Goal: Task Accomplishment & Management: Complete application form

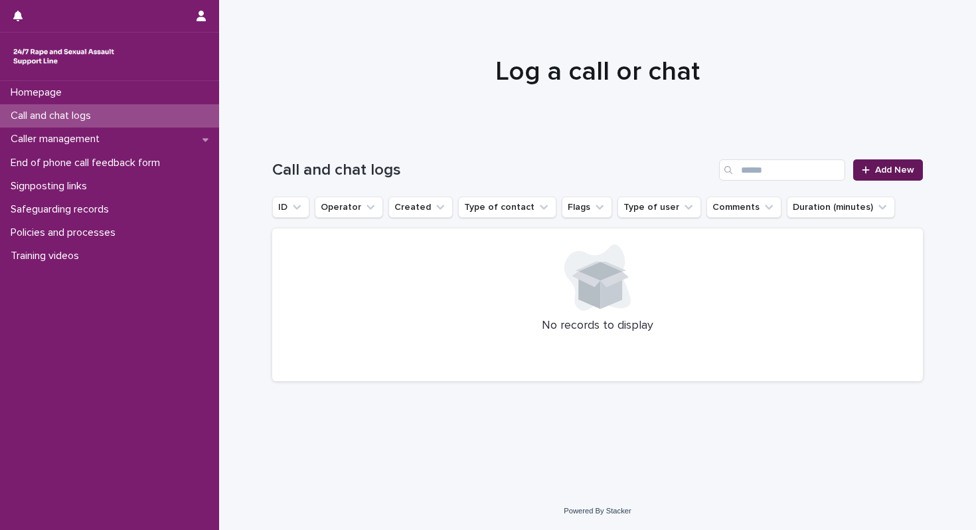
click at [904, 168] on span "Add New" at bounding box center [894, 169] width 39 height 9
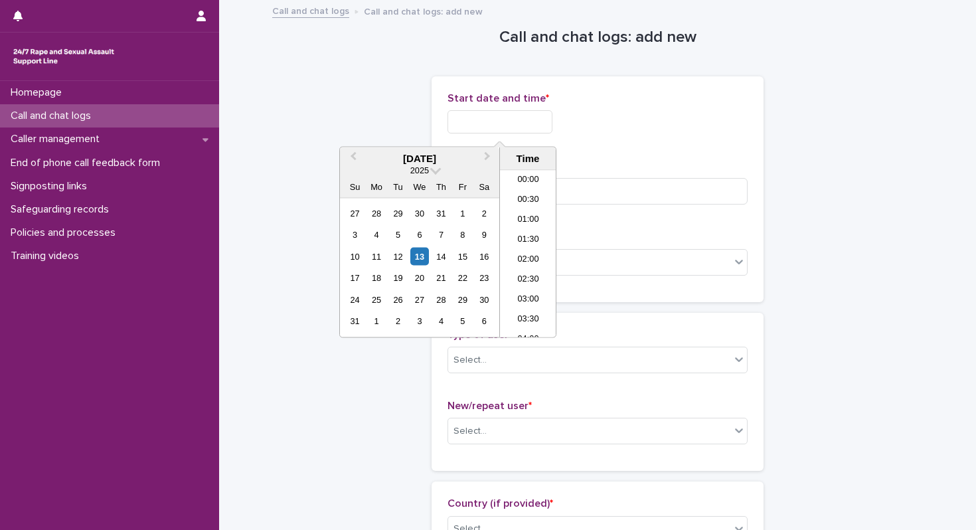
click at [507, 119] on input "text" at bounding box center [499, 121] width 105 height 23
click at [416, 255] on div "13" at bounding box center [419, 256] width 18 height 18
click at [530, 255] on li "18:00" at bounding box center [528, 254] width 56 height 20
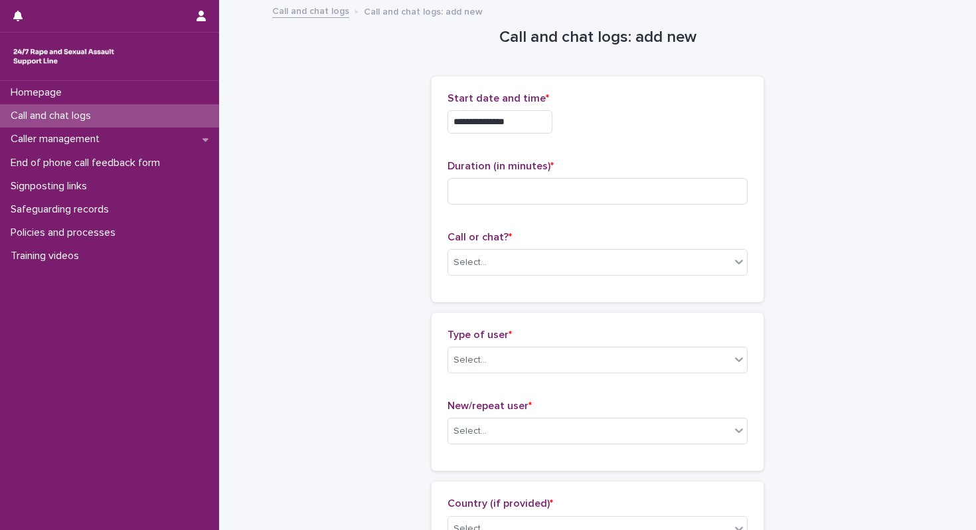
type input "**********"
click at [530, 185] on input at bounding box center [597, 191] width 300 height 27
type input "*"
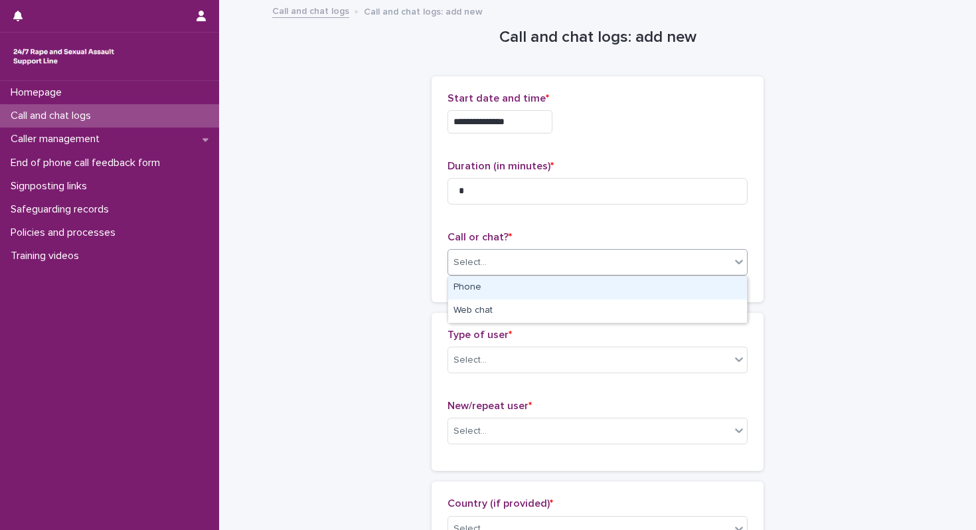
click at [498, 261] on div "Select..." at bounding box center [589, 263] width 282 height 22
click at [495, 290] on div "Phone" at bounding box center [597, 287] width 299 height 23
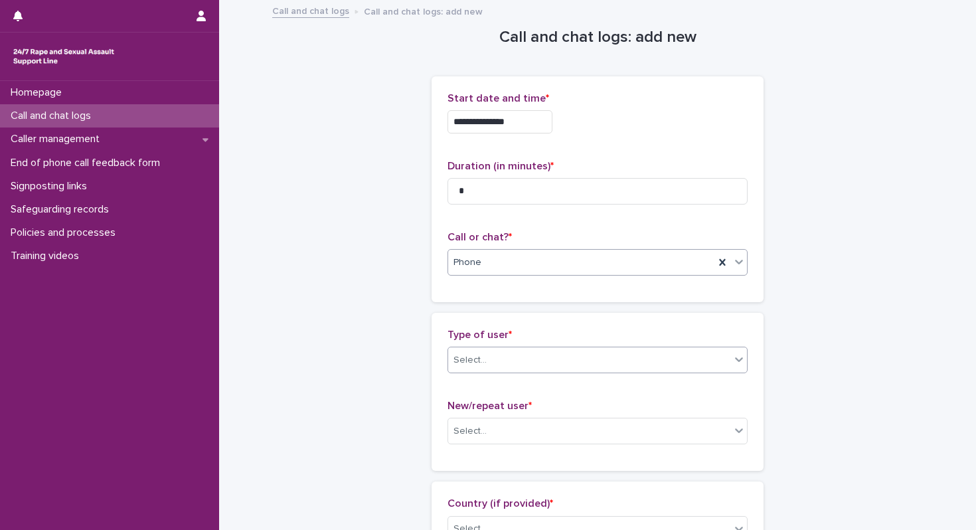
click at [488, 355] on input "text" at bounding box center [488, 359] width 1 height 11
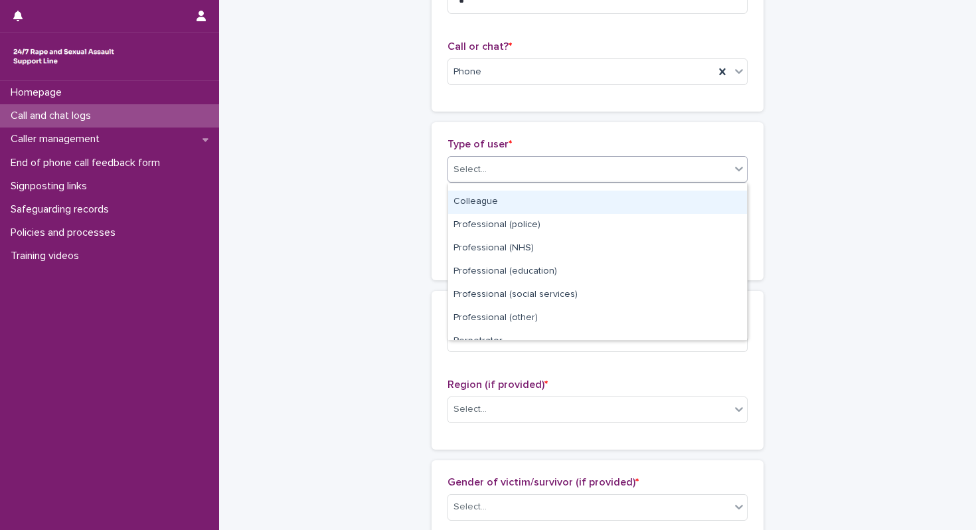
scroll to position [192, 0]
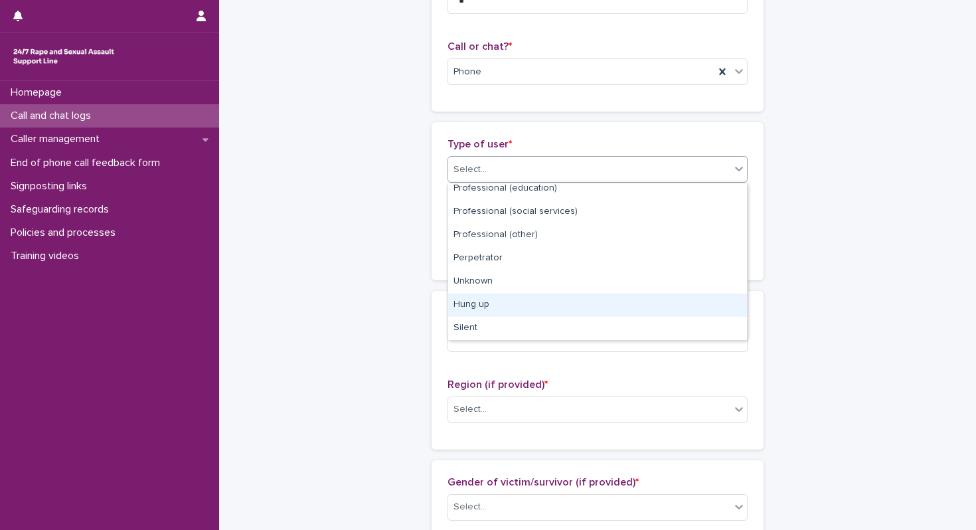
click at [514, 313] on div "Hung up" at bounding box center [597, 304] width 299 height 23
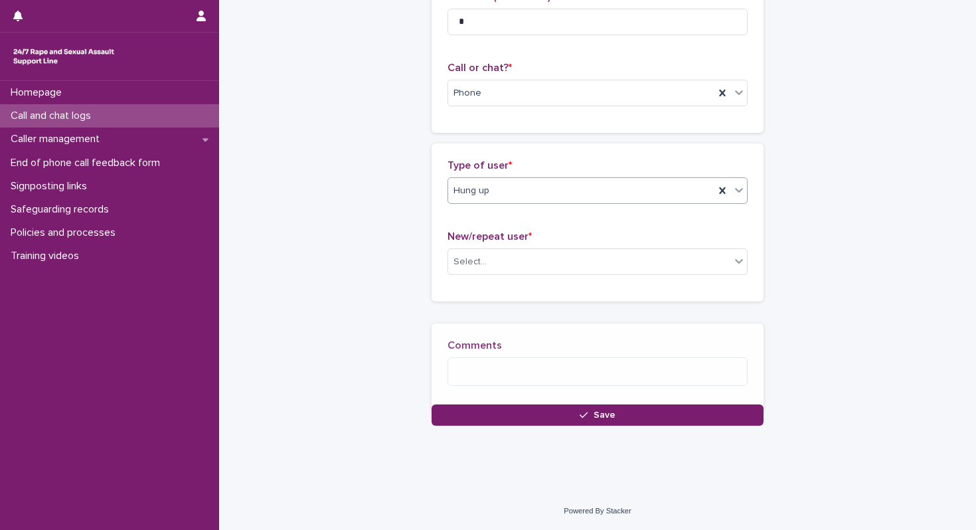
scroll to position [177, 0]
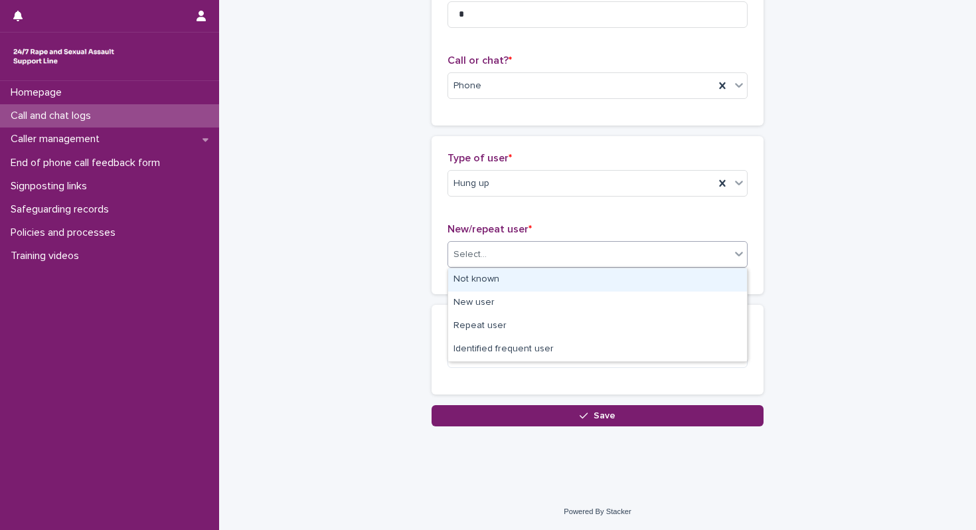
click at [537, 256] on div "Select..." at bounding box center [589, 255] width 282 height 22
click at [528, 281] on div "Not known" at bounding box center [597, 279] width 299 height 23
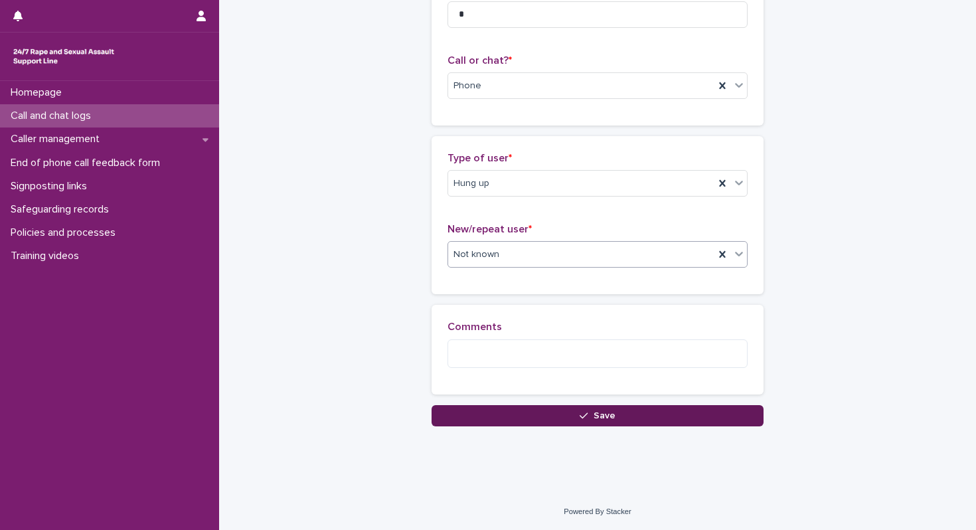
click at [538, 420] on button "Save" at bounding box center [598, 415] width 332 height 21
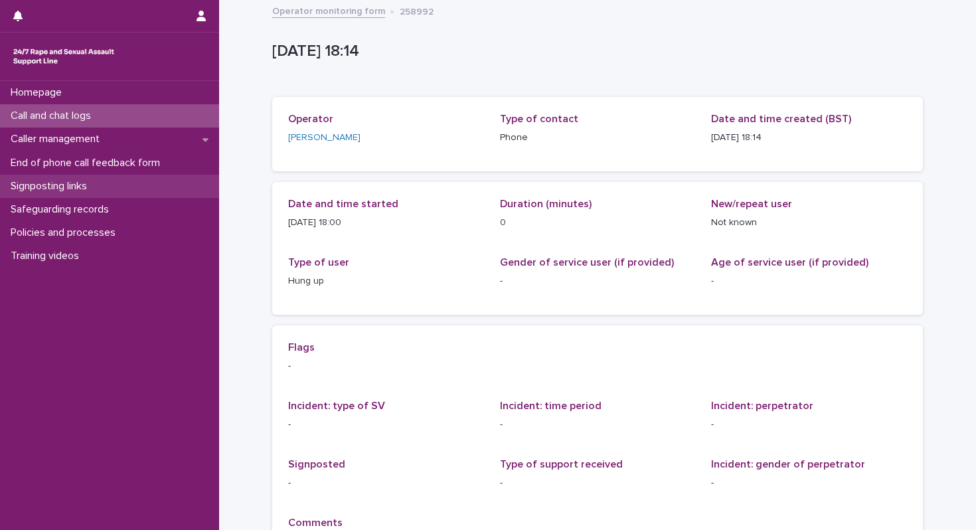
click at [78, 187] on p "Signposting links" at bounding box center [51, 186] width 92 height 13
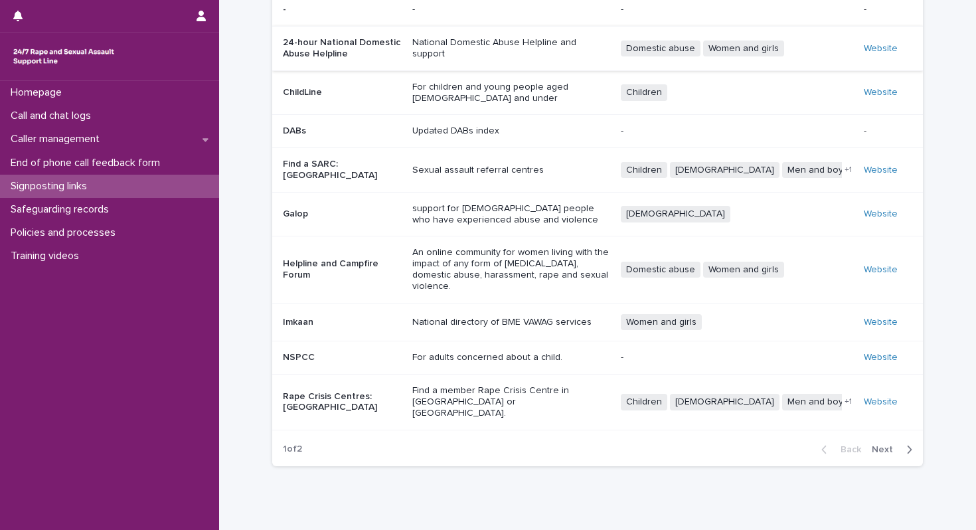
scroll to position [129, 0]
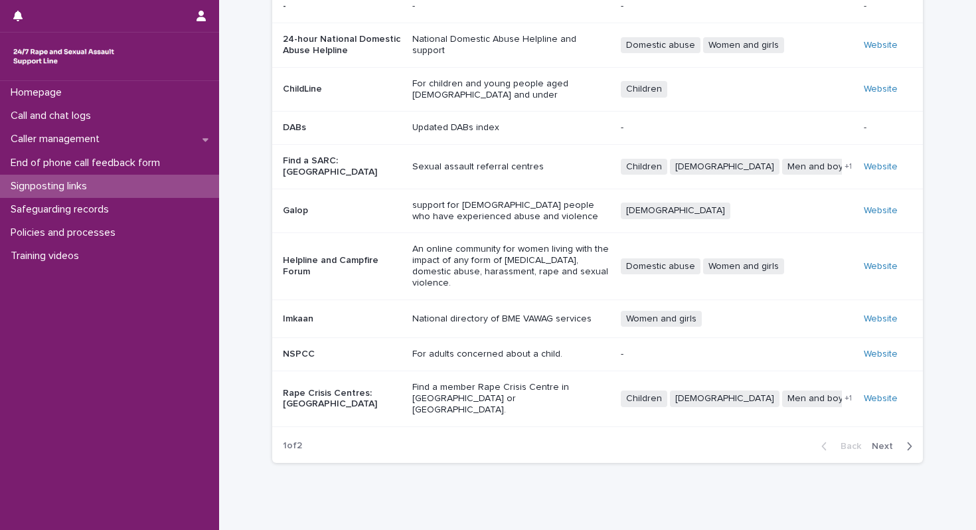
click at [889, 441] on span "Next" at bounding box center [886, 445] width 29 height 9
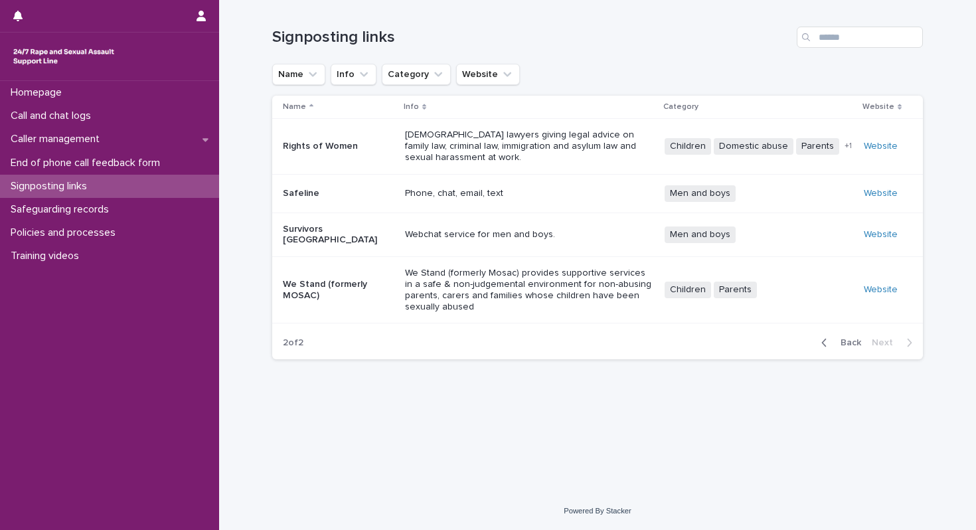
click at [838, 338] on span "Back" at bounding box center [846, 342] width 29 height 9
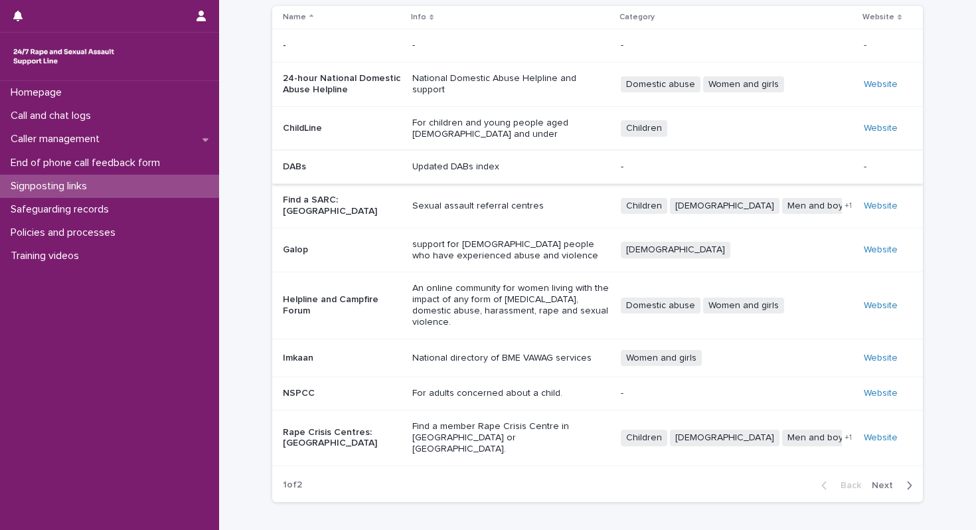
scroll to position [89, 0]
